Goal: Connect with others: Connect with other users

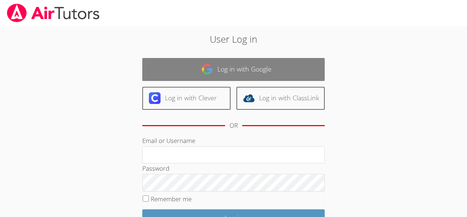
type input "[EMAIL_ADDRESS][DOMAIN_NAME]"
click at [227, 74] on link "Log in with Google" at bounding box center [233, 69] width 182 height 23
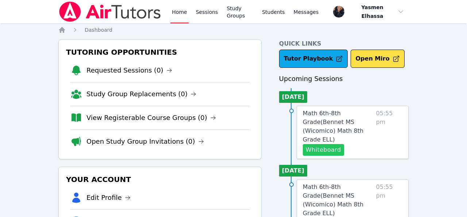
click at [327, 145] on button "Whiteboard" at bounding box center [323, 150] width 41 height 12
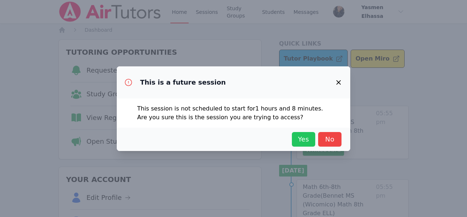
click at [307, 139] on span "Yes" at bounding box center [303, 139] width 16 height 10
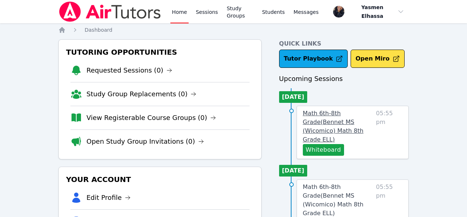
click at [338, 117] on link "Math 6th-8th Grade ( Bennet MS (Wicomico) Math 8th Grade ELL )" at bounding box center [338, 126] width 70 height 35
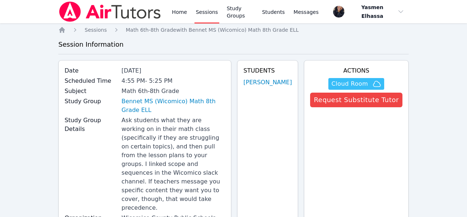
click at [356, 84] on span "Cloud Room" at bounding box center [349, 83] width 36 height 9
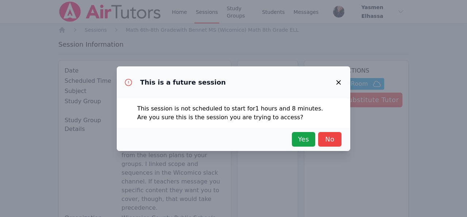
click at [340, 81] on icon "button" at bounding box center [338, 82] width 9 height 9
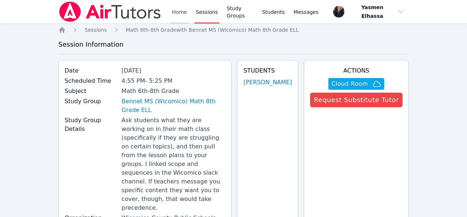
click at [182, 11] on link "Home" at bounding box center [179, 11] width 18 height 23
